Goal: Task Accomplishment & Management: Complete application form

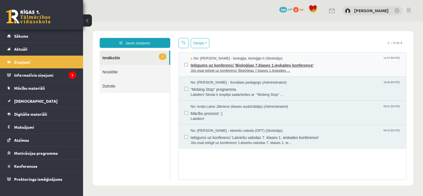
click at [230, 64] on span "Ielūgums uz konferenci 'Bioloģijas 7.klases 1.ieskaites konference'" at bounding box center [296, 64] width 210 height 7
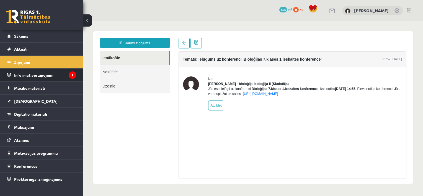
click at [73, 70] on legend "Informatīvie ziņojumi 1" at bounding box center [45, 75] width 62 height 13
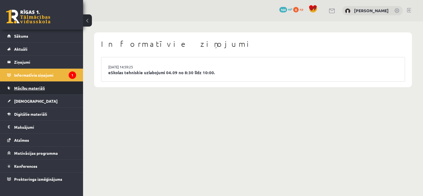
click at [64, 85] on link "Mācību materiāli" at bounding box center [41, 88] width 69 height 13
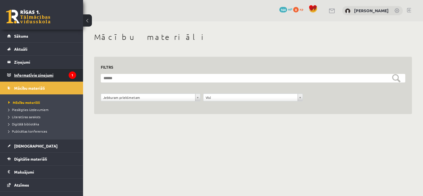
click at [63, 73] on legend "Informatīvie ziņojumi 1" at bounding box center [45, 75] width 62 height 13
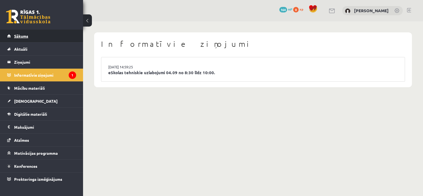
click at [46, 39] on link "Sākums" at bounding box center [41, 36] width 69 height 13
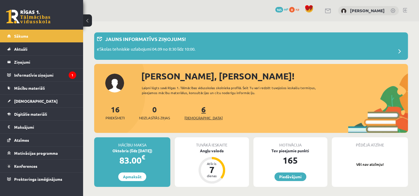
click at [193, 113] on link "6 Ieskaites" at bounding box center [203, 112] width 38 height 16
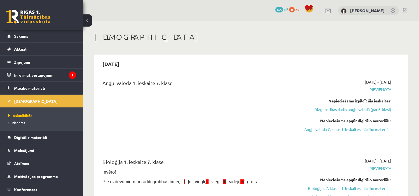
click at [418, 11] on div "0 Dāvanas 165 mP 0 xp Lina Tovanceva" at bounding box center [251, 10] width 336 height 21
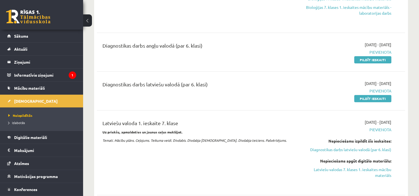
scroll to position [169, 0]
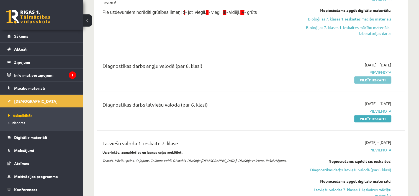
click at [363, 79] on link "Pildīt ieskaiti" at bounding box center [372, 79] width 37 height 7
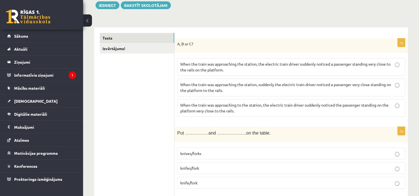
scroll to position [64, 0]
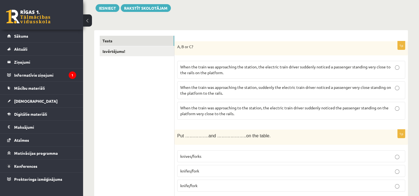
click at [268, 72] on p "When the train was approaching the station, the electric train driver suddenly …" at bounding box center [291, 70] width 222 height 12
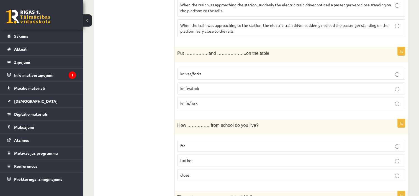
scroll to position [149, 0]
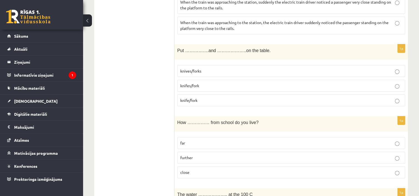
click at [227, 70] on p "knives/forks" at bounding box center [291, 71] width 222 height 6
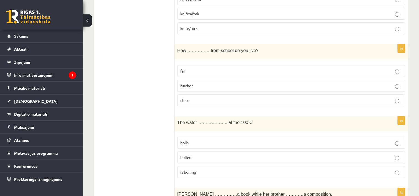
scroll to position [224, 0]
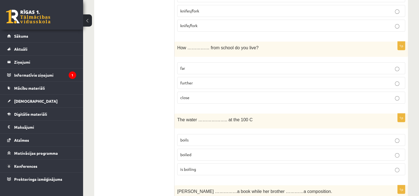
click at [221, 66] on p "far" at bounding box center [291, 68] width 222 height 6
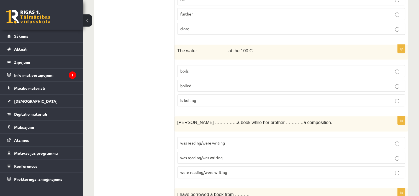
scroll to position [298, 0]
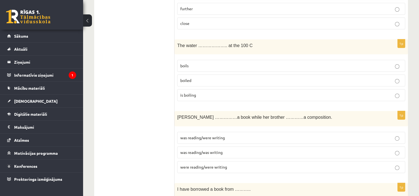
click at [225, 63] on p "boils" at bounding box center [291, 66] width 222 height 6
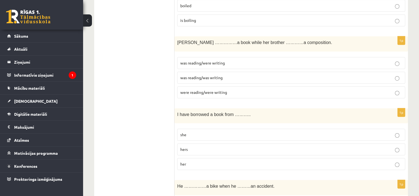
scroll to position [370, 0]
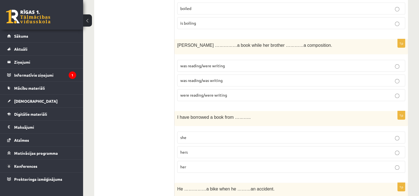
click at [236, 77] on p "was reading/was writing" at bounding box center [291, 80] width 222 height 6
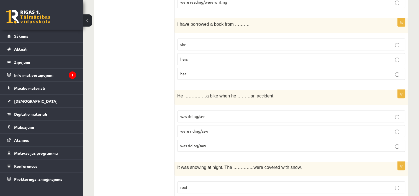
scroll to position [465, 0]
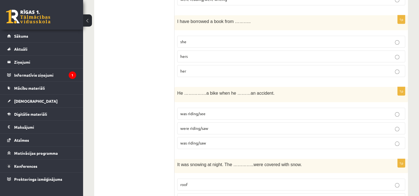
click at [209, 68] on p "her" at bounding box center [291, 71] width 222 height 6
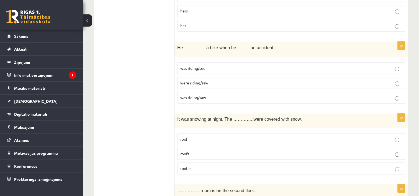
scroll to position [519, 0]
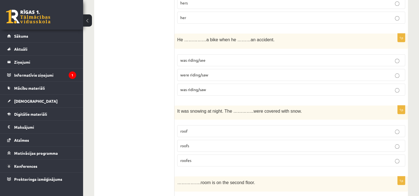
click at [203, 87] on span "was riding/saw" at bounding box center [193, 89] width 26 height 5
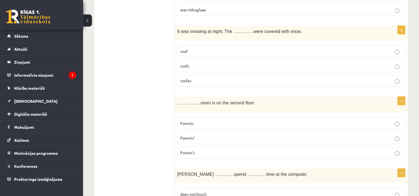
scroll to position [604, 0]
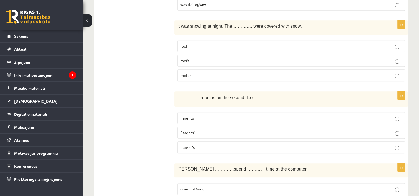
click at [257, 58] on p "roofs" at bounding box center [291, 61] width 222 height 6
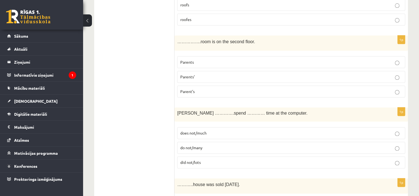
scroll to position [657, 0]
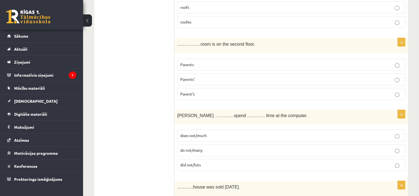
click at [204, 76] on p "Parents’" at bounding box center [291, 79] width 222 height 6
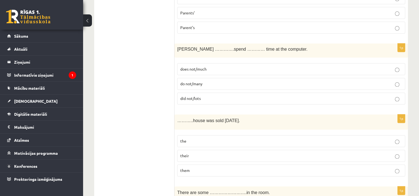
scroll to position [721, 0]
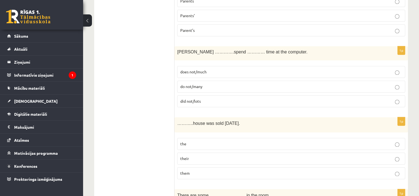
click at [232, 69] on p "does not/much" at bounding box center [291, 72] width 222 height 6
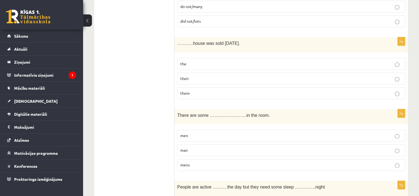
scroll to position [809, 0]
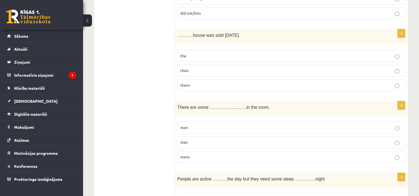
click at [229, 53] on p "the" at bounding box center [291, 56] width 222 height 6
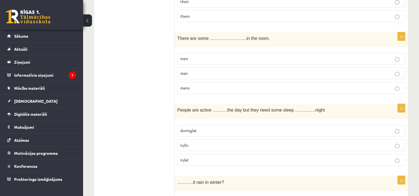
scroll to position [881, 0]
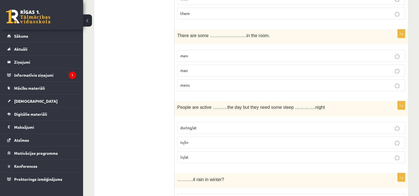
click at [315, 53] on p "men" at bounding box center [291, 56] width 222 height 6
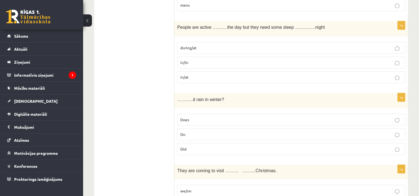
scroll to position [969, 0]
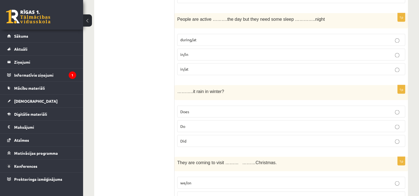
click at [225, 37] on p "during/at" at bounding box center [291, 40] width 222 height 6
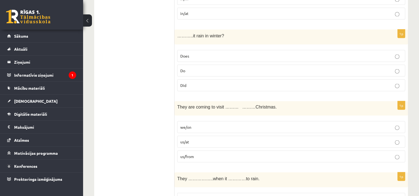
scroll to position [1019, 0]
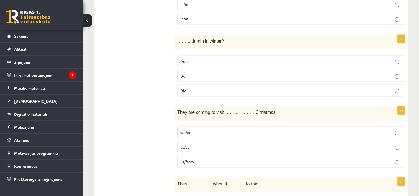
click at [346, 58] on p "Does" at bounding box center [291, 61] width 222 height 6
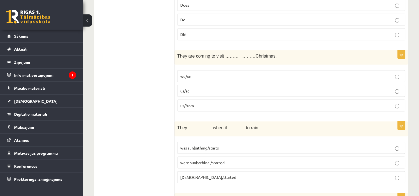
scroll to position [1104, 0]
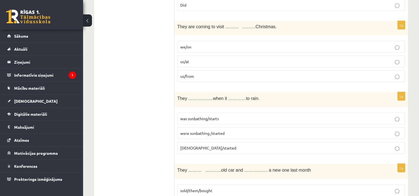
click at [222, 59] on p "us/at" at bounding box center [291, 62] width 222 height 6
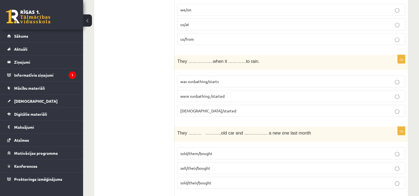
scroll to position [1163, 0]
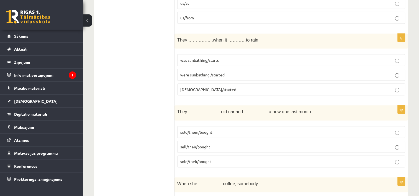
click at [231, 72] on label "were sunbathing /started" at bounding box center [291, 75] width 228 height 12
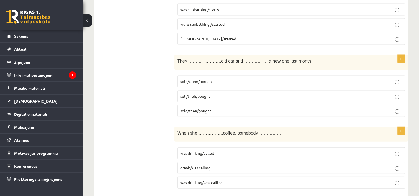
scroll to position [1219, 0]
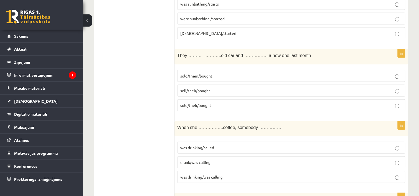
click at [223, 102] on p "sold/their/bought" at bounding box center [291, 105] width 222 height 6
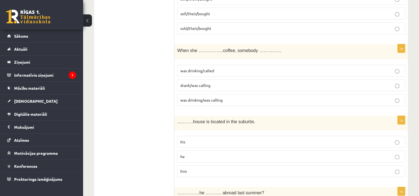
scroll to position [1301, 0]
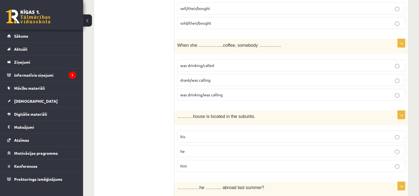
click at [216, 63] on p "was drinking/called" at bounding box center [291, 66] width 222 height 6
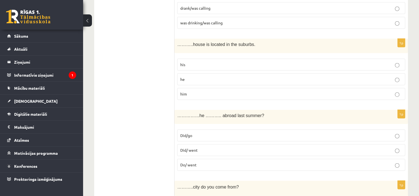
scroll to position [1376, 0]
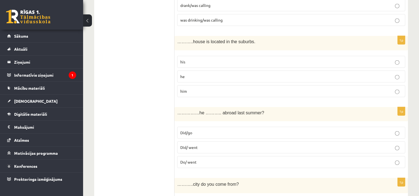
click at [374, 59] on p "his" at bounding box center [291, 62] width 222 height 6
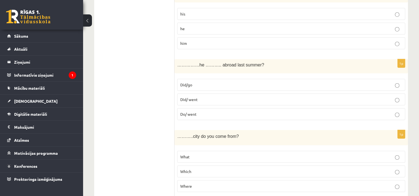
scroll to position [1426, 0]
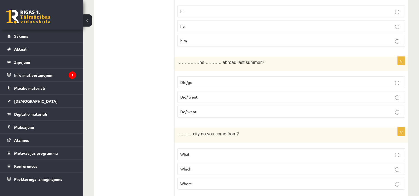
click at [263, 79] on p "Did/go" at bounding box center [291, 82] width 222 height 6
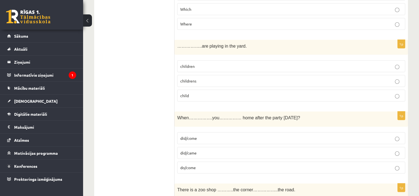
scroll to position [1591, 0]
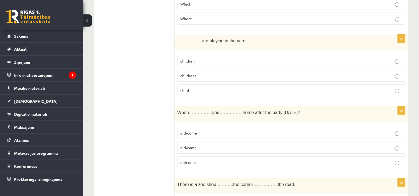
click at [394, 56] on label "children" at bounding box center [291, 61] width 228 height 12
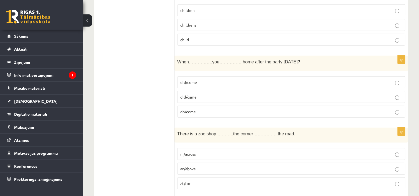
scroll to position [1644, 0]
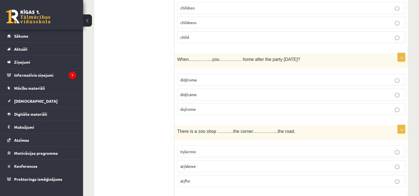
click at [290, 77] on label "did/come" at bounding box center [291, 80] width 228 height 12
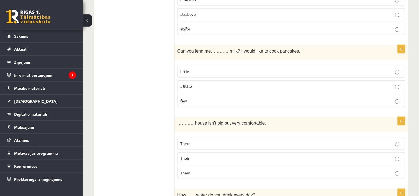
scroll to position [1799, 0]
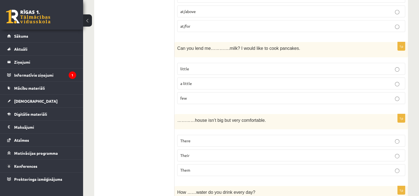
click at [220, 81] on p "a little" at bounding box center [291, 84] width 222 height 6
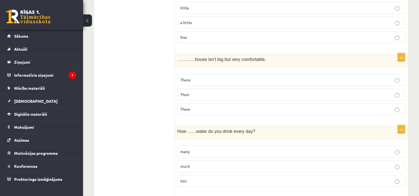
scroll to position [1865, 0]
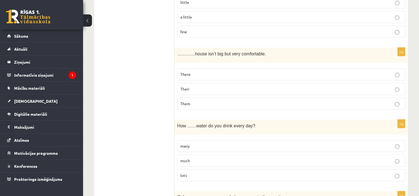
click at [374, 86] on p "Their" at bounding box center [291, 89] width 222 height 6
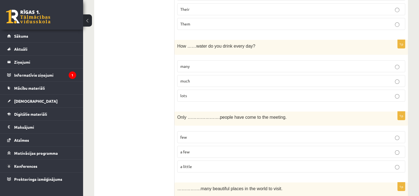
scroll to position [1943, 0]
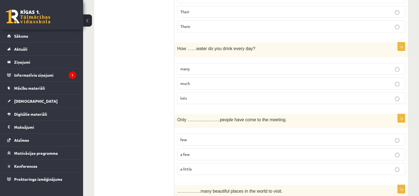
click at [224, 81] on p "much" at bounding box center [291, 84] width 222 height 6
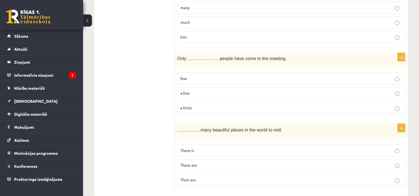
click at [267, 90] on p "a few" at bounding box center [291, 93] width 222 height 6
click at [204, 162] on p "There are" at bounding box center [291, 165] width 222 height 6
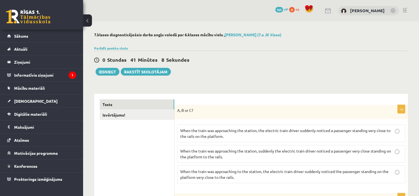
scroll to position [29, 0]
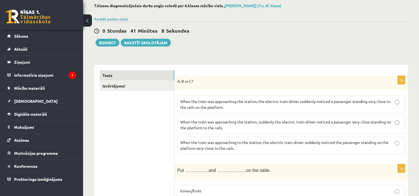
click at [110, 42] on button "Iesniegt" at bounding box center [107, 43] width 24 height 8
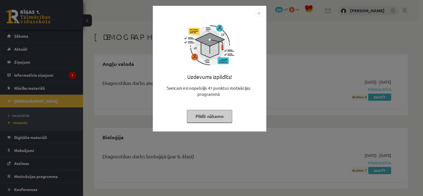
click at [200, 113] on button "Pildīt nākamo" at bounding box center [209, 116] width 45 height 13
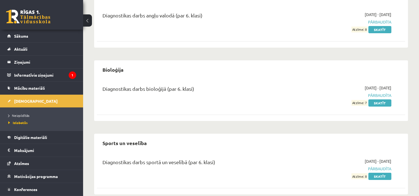
scroll to position [76, 0]
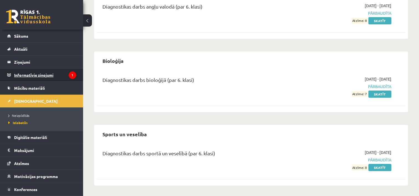
click at [57, 74] on legend "Informatīvie ziņojumi 1" at bounding box center [45, 75] width 62 height 13
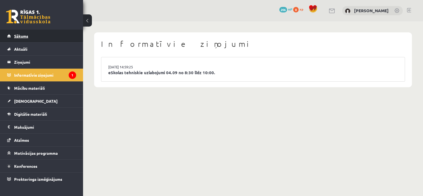
click at [55, 34] on link "Sākums" at bounding box center [41, 36] width 69 height 13
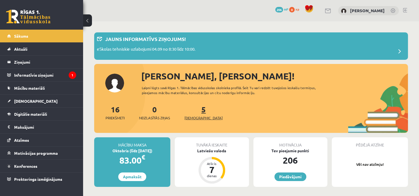
click at [192, 111] on link "5 [DEMOGRAPHIC_DATA]" at bounding box center [203, 112] width 38 height 16
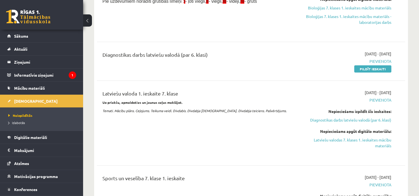
scroll to position [167, 0]
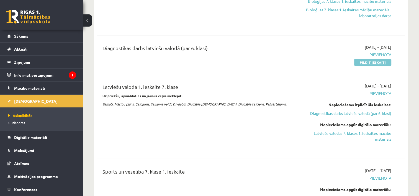
click at [363, 62] on link "Pildīt ieskaiti" at bounding box center [372, 62] width 37 height 7
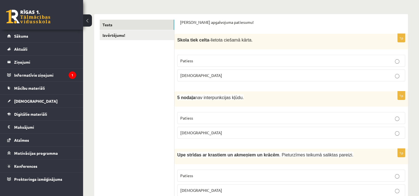
scroll to position [82, 0]
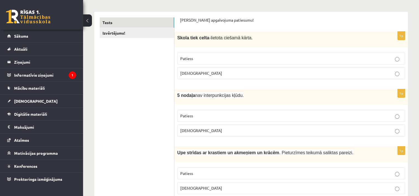
click at [220, 72] on p "Aplams" at bounding box center [291, 73] width 222 height 6
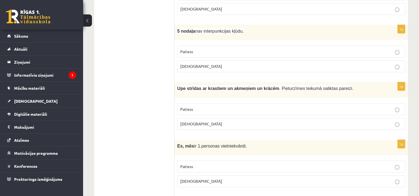
scroll to position [148, 0]
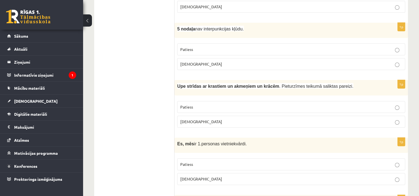
click at [301, 62] on p "Aplams" at bounding box center [291, 64] width 222 height 6
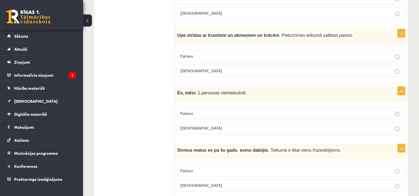
scroll to position [204, 0]
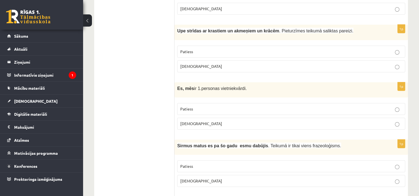
click at [221, 50] on p "Patiess" at bounding box center [291, 52] width 222 height 6
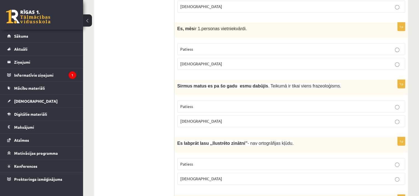
scroll to position [266, 0]
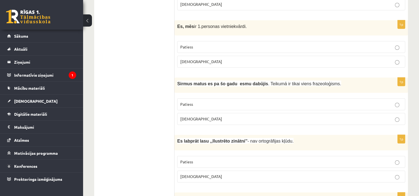
click at [224, 45] on p "Patiess" at bounding box center [291, 47] width 222 height 6
click at [214, 116] on p "Aplams" at bounding box center [291, 119] width 222 height 6
drag, startPoint x: 421, startPoint y: 45, endPoint x: 416, endPoint y: 32, distance: 13.3
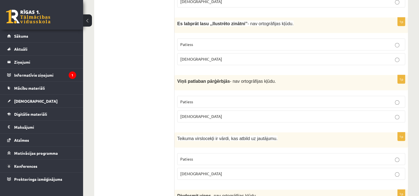
scroll to position [387, 0]
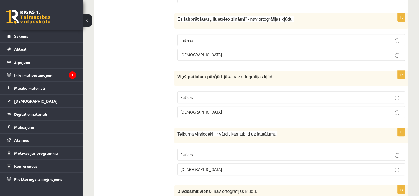
click at [203, 52] on p "Aplams" at bounding box center [291, 55] width 222 height 6
click at [246, 94] on p "Patiess" at bounding box center [291, 97] width 222 height 6
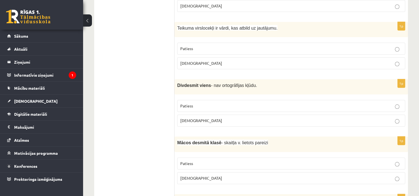
scroll to position [498, 0]
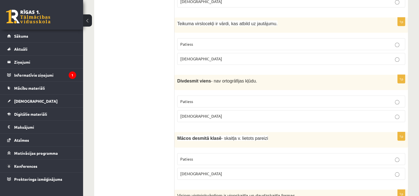
click at [288, 41] on p "Patiess" at bounding box center [291, 44] width 222 height 6
click at [211, 99] on p "Patiess" at bounding box center [291, 102] width 222 height 6
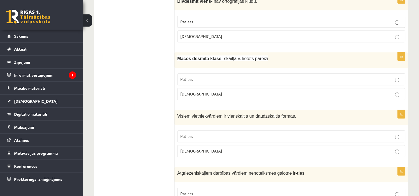
scroll to position [595, 0]
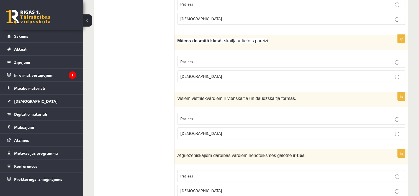
click at [249, 59] on p "Patiess" at bounding box center [291, 62] width 222 height 6
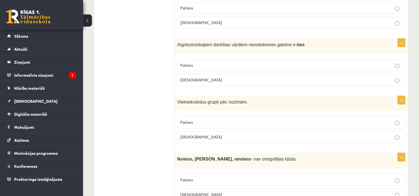
scroll to position [675, 0]
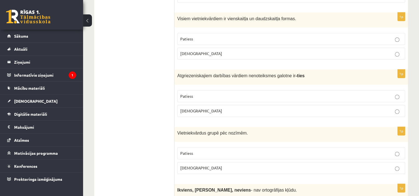
click at [312, 51] on p "Aplams" at bounding box center [291, 54] width 222 height 6
click at [255, 93] on p "Patiess" at bounding box center [291, 96] width 222 height 6
click at [250, 150] on p "Patiess" at bounding box center [291, 153] width 222 height 6
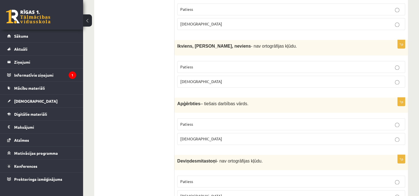
scroll to position [821, 0]
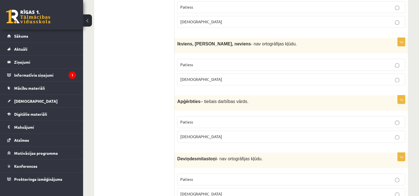
click at [255, 62] on p "Patiess" at bounding box center [291, 65] width 222 height 6
click at [185, 134] on span "Aplams" at bounding box center [201, 136] width 42 height 5
drag, startPoint x: 420, startPoint y: 95, endPoint x: 415, endPoint y: 101, distance: 7.1
click at [415, 101] on div "7.klases diagnosticējošais darbs Latviešu valodā par 6.klases mācību vielu , Li…" at bounding box center [251, 114] width 336 height 1829
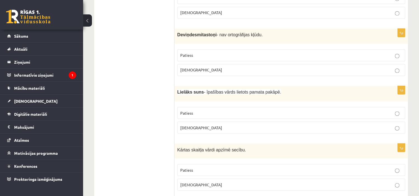
scroll to position [947, 0]
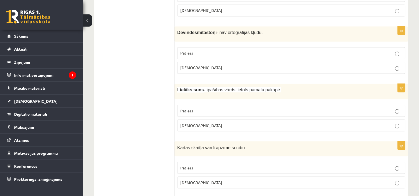
click at [281, 65] on p "Aplams" at bounding box center [291, 68] width 222 height 6
click at [244, 122] on p "Aplams" at bounding box center [291, 125] width 222 height 6
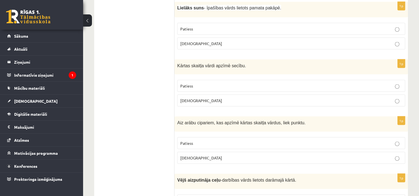
scroll to position [1034, 0]
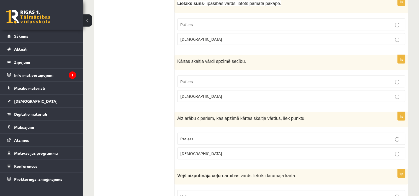
drag, startPoint x: 420, startPoint y: 118, endPoint x: 417, endPoint y: 125, distance: 7.5
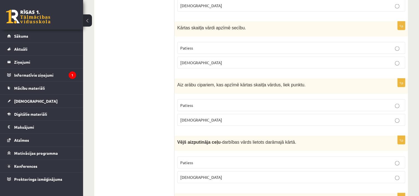
scroll to position [1069, 0]
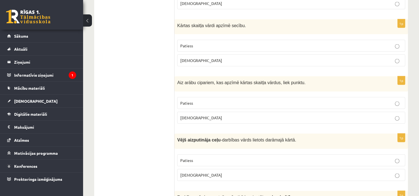
click at [260, 43] on p "Patiess" at bounding box center [291, 46] width 222 height 6
click at [234, 100] on p "Patiess" at bounding box center [291, 103] width 222 height 6
drag, startPoint x: 421, startPoint y: 119, endPoint x: 420, endPoint y: 123, distance: 4.8
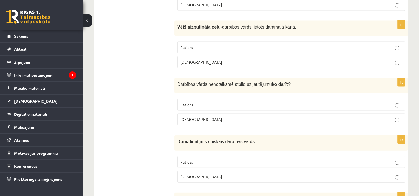
scroll to position [1184, 0]
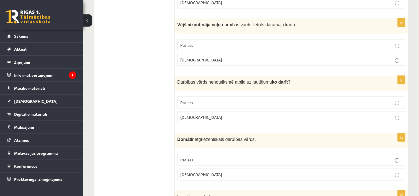
click at [347, 42] on p "Patiess" at bounding box center [291, 45] width 222 height 6
click at [219, 100] on p "Patiess" at bounding box center [291, 103] width 222 height 6
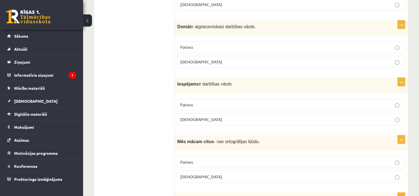
scroll to position [1301, 0]
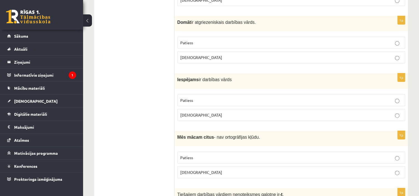
click at [315, 52] on label "Aplams" at bounding box center [291, 57] width 228 height 12
click at [230, 112] on p "Aplams" at bounding box center [291, 115] width 222 height 6
click at [199, 155] on p "Patiess" at bounding box center [291, 158] width 222 height 6
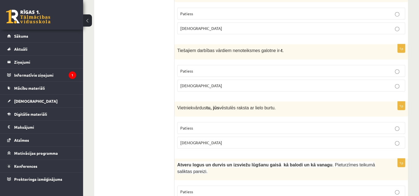
scroll to position [1443, 0]
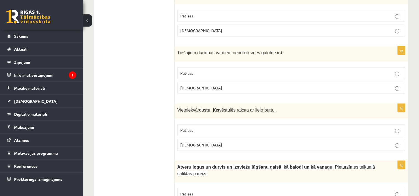
click at [272, 70] on p "Patiess" at bounding box center [291, 73] width 222 height 6
click at [275, 68] on label "Patiess" at bounding box center [291, 73] width 228 height 12
click at [276, 127] on p "Patiess" at bounding box center [291, 130] width 222 height 6
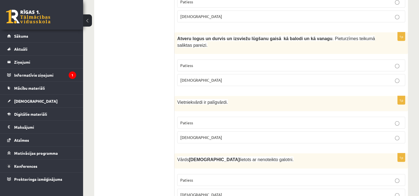
scroll to position [1567, 0]
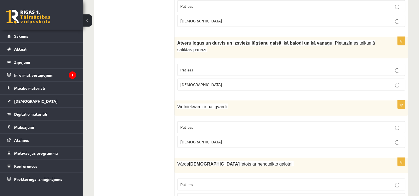
click at [281, 82] on p "Aplams" at bounding box center [291, 85] width 222 height 6
click at [256, 139] on p "Aplams" at bounding box center [291, 142] width 222 height 6
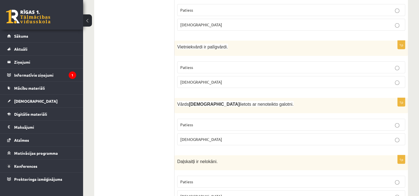
scroll to position [1636, 0]
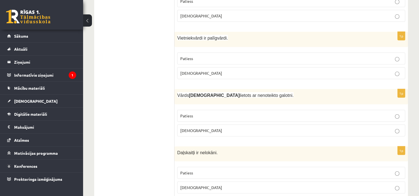
click at [218, 125] on label "Aplams" at bounding box center [291, 131] width 228 height 12
click at [190, 170] on p "Patiess" at bounding box center [291, 173] width 222 height 6
drag, startPoint x: 418, startPoint y: 170, endPoint x: 421, endPoint y: 178, distance: 8.2
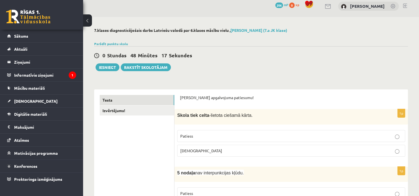
scroll to position [0, 0]
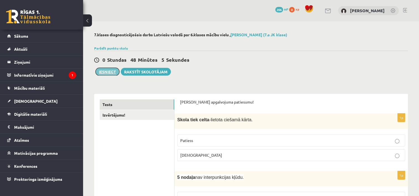
click at [111, 71] on button "Iesniegt" at bounding box center [107, 72] width 24 height 8
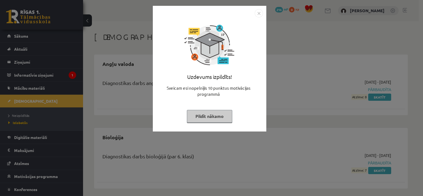
click at [218, 112] on button "Pildīt nākamo" at bounding box center [209, 116] width 45 height 13
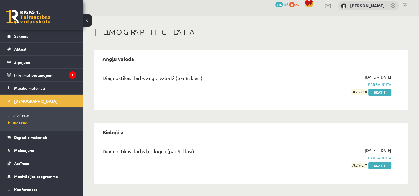
scroll to position [4, 0]
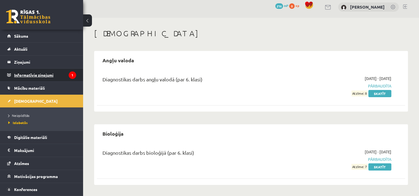
click at [60, 73] on legend "Informatīvie ziņojumi 1" at bounding box center [45, 75] width 62 height 13
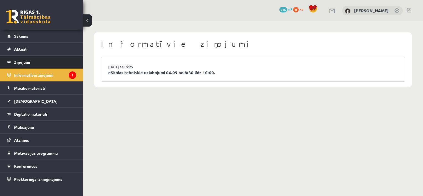
click at [53, 58] on legend "Ziņojumi 0" at bounding box center [45, 62] width 62 height 13
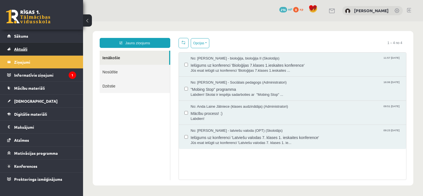
click at [48, 52] on link "Aktuāli" at bounding box center [41, 49] width 69 height 13
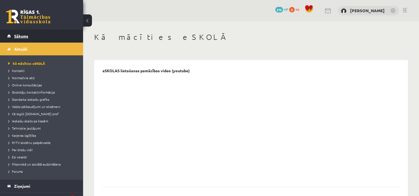
click at [45, 39] on link "Sākums" at bounding box center [41, 36] width 69 height 13
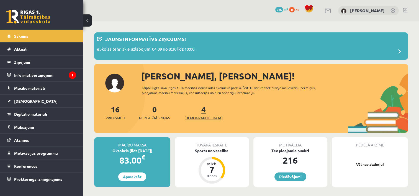
click at [196, 113] on link "4 Ieskaites" at bounding box center [203, 112] width 38 height 16
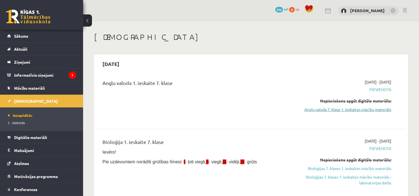
click at [343, 110] on link "Angļu valoda 7. klase 1. ieskaites mācību materiāls" at bounding box center [345, 110] width 91 height 6
click at [319, 108] on link "Angļu valoda 7. klase 1. ieskaites mācību materiāls" at bounding box center [345, 110] width 91 height 6
click at [58, 71] on legend "Informatīvie ziņojumi 1" at bounding box center [45, 75] width 62 height 13
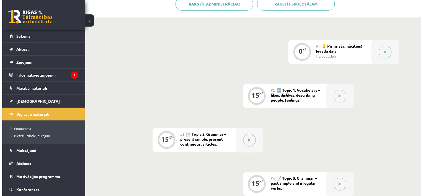
scroll to position [126, 0]
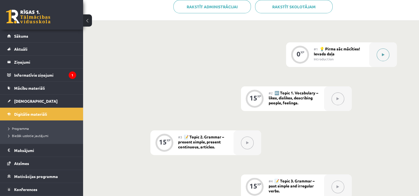
click at [379, 54] on button at bounding box center [382, 54] width 13 height 13
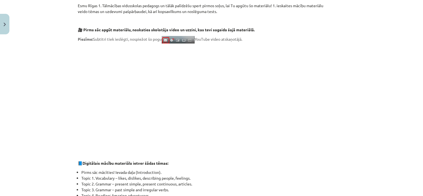
scroll to position [105, 0]
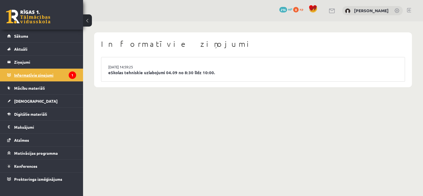
click at [43, 71] on legend "Informatīvie ziņojumi 1" at bounding box center [45, 75] width 62 height 13
click at [42, 37] on link "Sākums" at bounding box center [41, 36] width 69 height 13
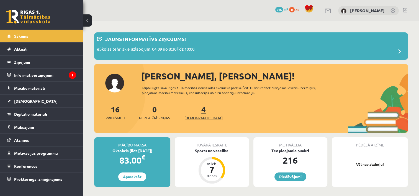
click at [194, 109] on link "4 Ieskaites" at bounding box center [203, 112] width 38 height 16
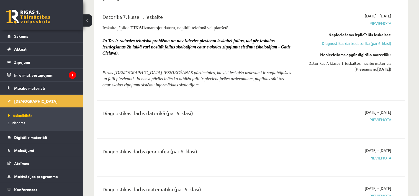
scroll to position [935, 0]
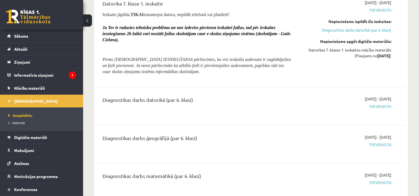
drag, startPoint x: 419, startPoint y: 34, endPoint x: 405, endPoint y: 157, distance: 124.2
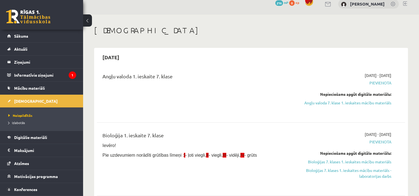
scroll to position [0, 0]
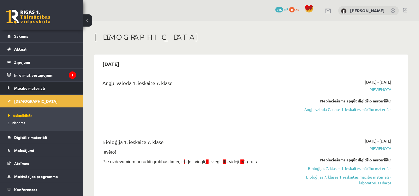
click at [58, 89] on link "Mācību materiāli" at bounding box center [41, 88] width 69 height 13
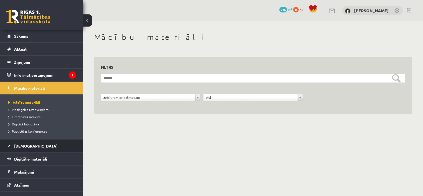
click at [38, 146] on link "[DEMOGRAPHIC_DATA]" at bounding box center [41, 145] width 69 height 13
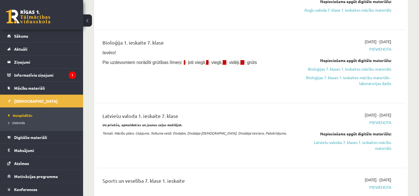
scroll to position [146, 0]
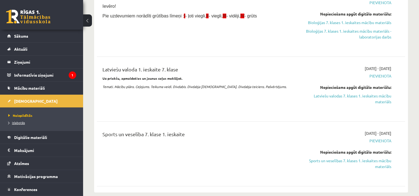
click at [21, 124] on span "Izlabotās" at bounding box center [16, 122] width 17 height 4
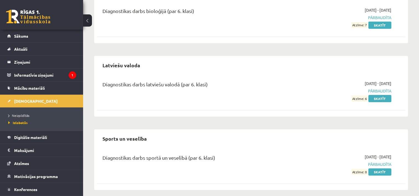
scroll to position [150, 0]
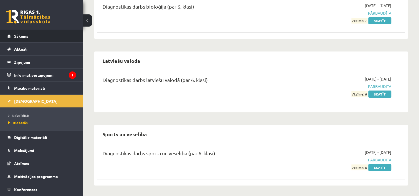
click at [45, 37] on link "Sākums" at bounding box center [41, 36] width 69 height 13
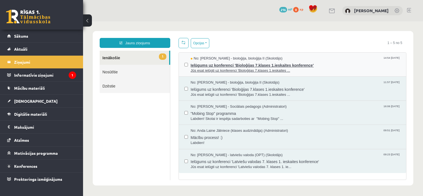
click at [199, 68] on span "Jūs esat ielūgti uz konferenci 'Bioloģijas 7.klases 1.ieskaites ..." at bounding box center [296, 70] width 210 height 5
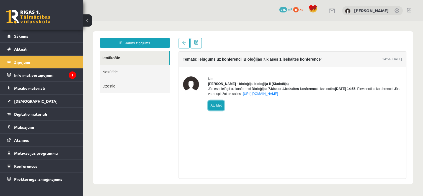
click at [210, 110] on link "Atbildēt" at bounding box center [216, 105] width 16 height 10
type input "**********"
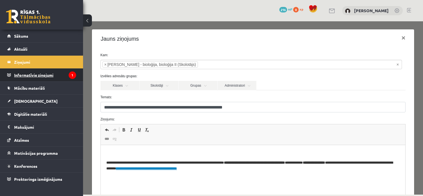
click at [66, 74] on legend "Informatīvie ziņojumi 1" at bounding box center [45, 75] width 62 height 13
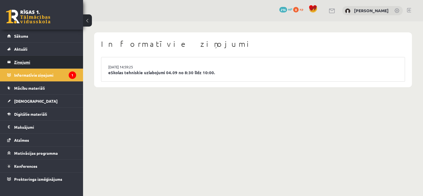
click at [61, 64] on legend "Ziņojumi 0" at bounding box center [45, 62] width 62 height 13
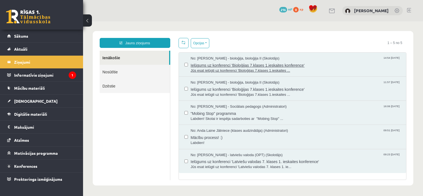
click at [229, 66] on span "Ielūgums uz konferenci 'Bioloģijas 7.klases 1.ieskaites konference'" at bounding box center [296, 64] width 210 height 7
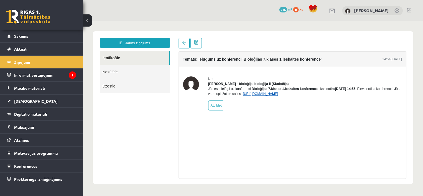
click at [260, 96] on link "[URL][DOMAIN_NAME]" at bounding box center [260, 94] width 35 height 4
